Goal: Book appointment/travel/reservation

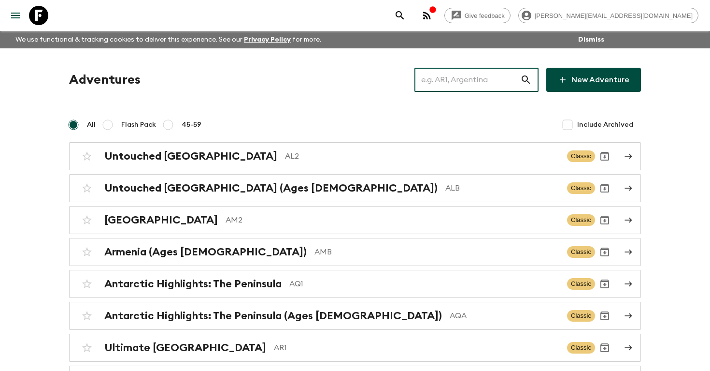
click at [466, 72] on input "text" at bounding box center [468, 79] width 106 height 27
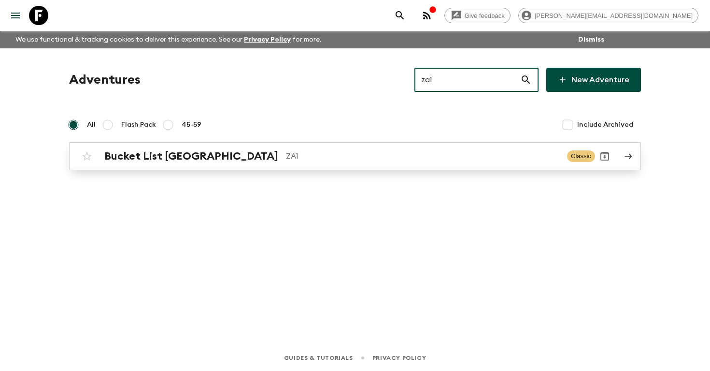
type input "za1"
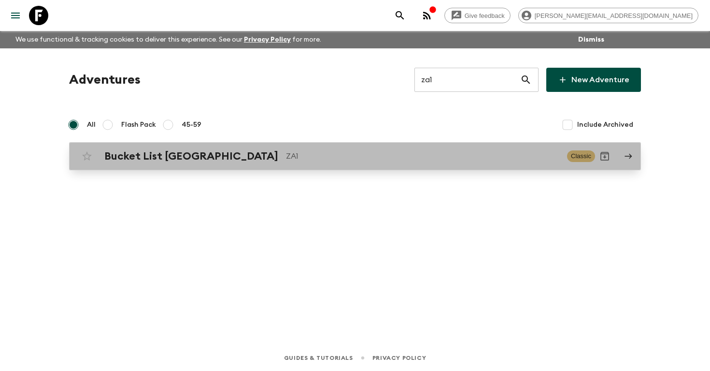
click at [294, 159] on p "ZA1" at bounding box center [422, 156] width 273 height 12
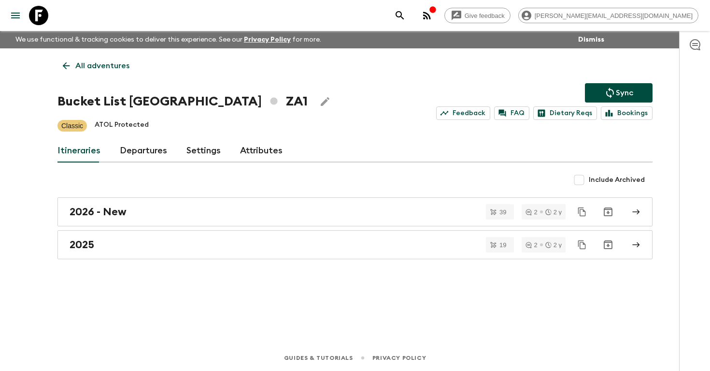
click at [146, 155] on link "Departures" at bounding box center [143, 150] width 47 height 23
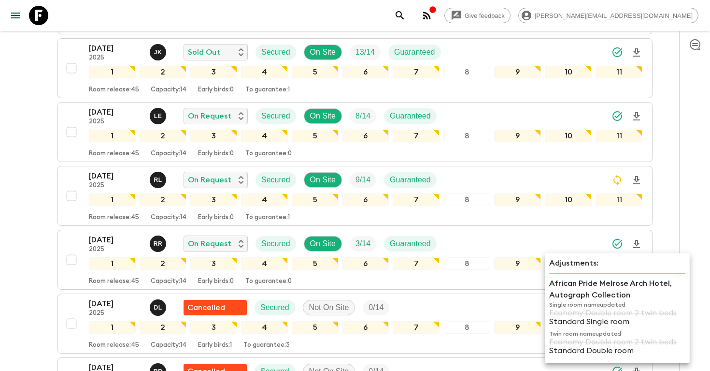
scroll to position [500, 0]
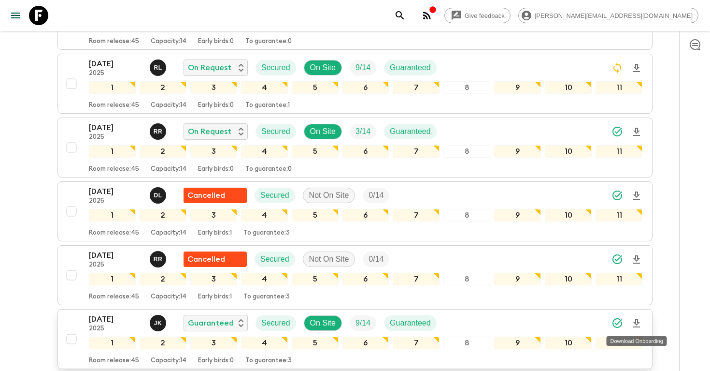
click at [635, 321] on icon "Download Onboarding" at bounding box center [636, 323] width 7 height 8
